Goal: Transaction & Acquisition: Purchase product/service

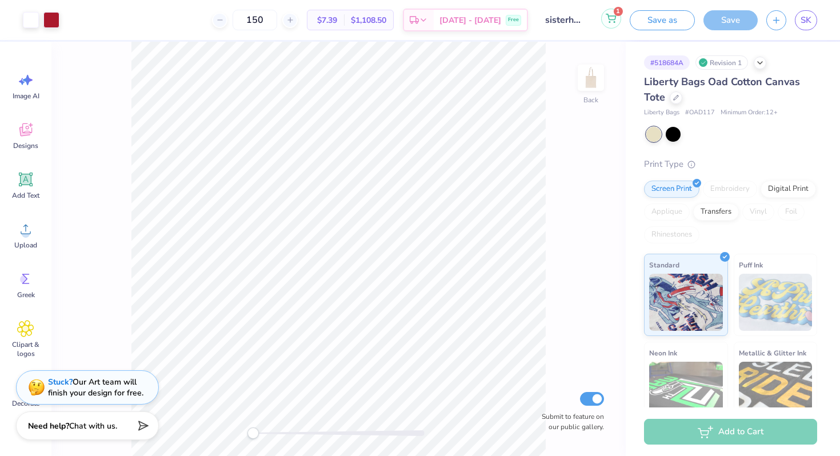
click at [620, 19] on button "1" at bounding box center [611, 19] width 20 height 20
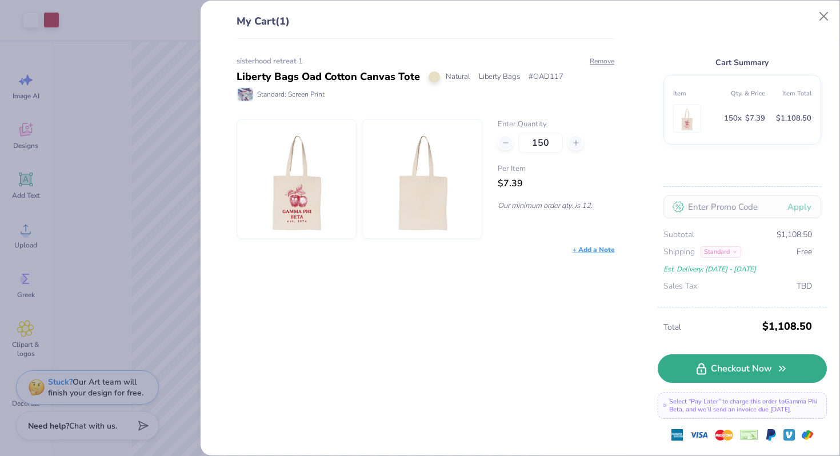
click at [695, 367] on link "Checkout Now" at bounding box center [742, 368] width 169 height 29
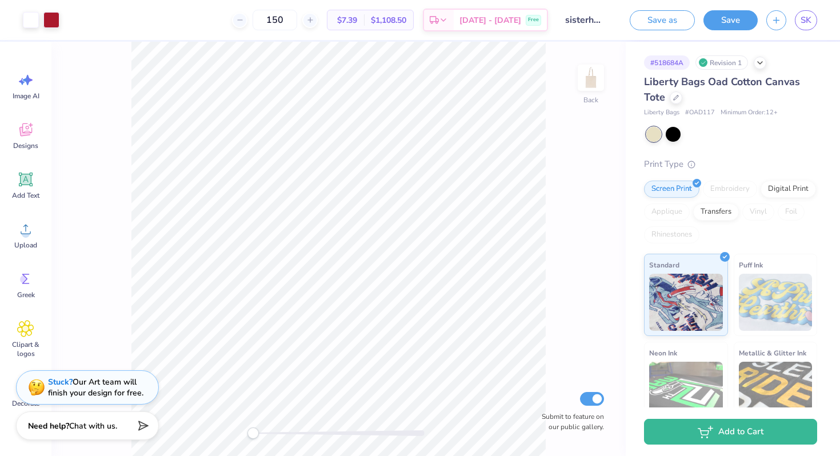
click at [716, 190] on div "Embroidery" at bounding box center [730, 189] width 54 height 17
click at [368, 7] on div "150 $7.39 Per Item $1,108.50 Total Est. Delivery [DATE] - [DATE] Free" at bounding box center [308, 20] width 480 height 40
click at [357, 21] on span "$7.39" at bounding box center [345, 20] width 23 height 12
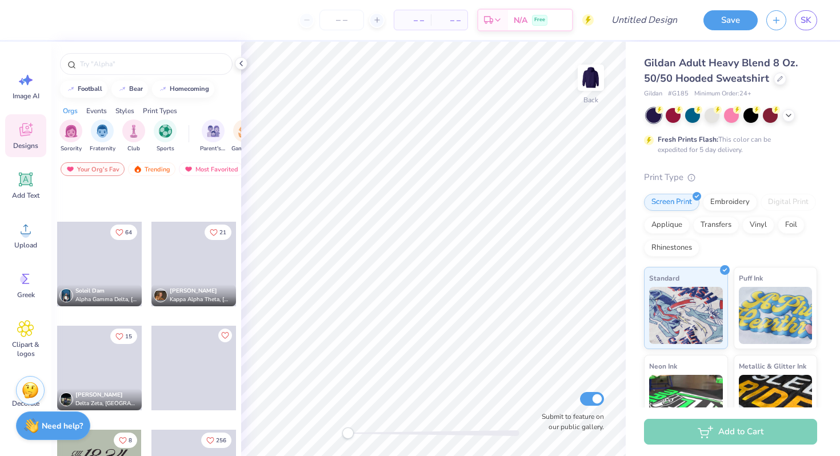
scroll to position [10350, 0]
